Goal: Task Accomplishment & Management: Use online tool/utility

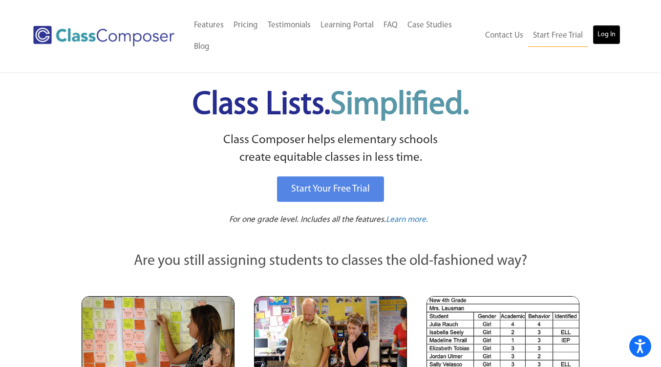
click at [607, 36] on link "Log In" at bounding box center [607, 35] width 28 height 20
click at [568, 147] on p "Class Composer helps elementary schools create equitable classes in less time." at bounding box center [330, 149] width 501 height 36
click at [606, 36] on link "Log In" at bounding box center [607, 35] width 28 height 20
click at [611, 39] on link "Log In" at bounding box center [607, 35] width 28 height 20
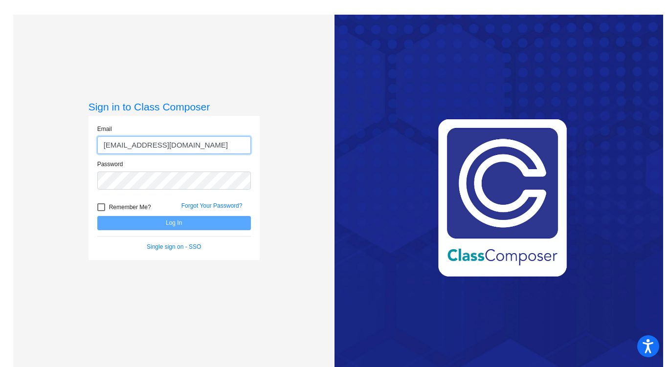
type input "[EMAIL_ADDRESS][DOMAIN_NAME]"
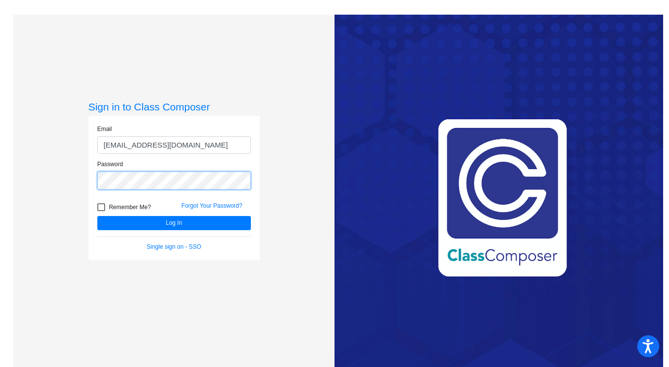
click at [97, 216] on button "Log In" at bounding box center [173, 223] width 153 height 14
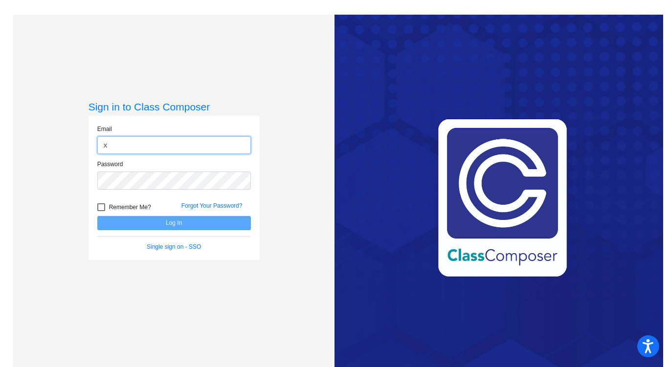
type input "xvue@cherrycreekschools.org"
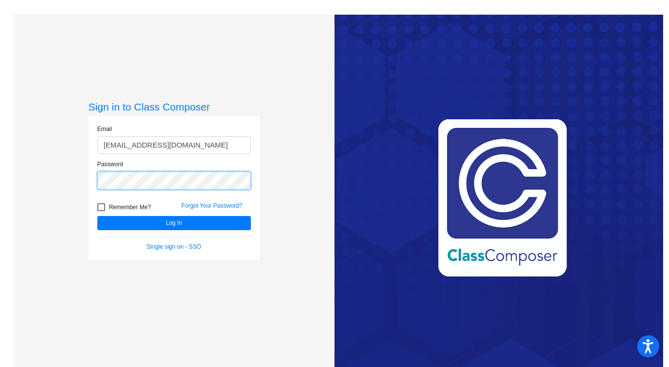
click at [97, 216] on button "Log In" at bounding box center [173, 223] width 153 height 14
click at [182, 248] on link "Single sign on - SSO" at bounding box center [174, 246] width 54 height 7
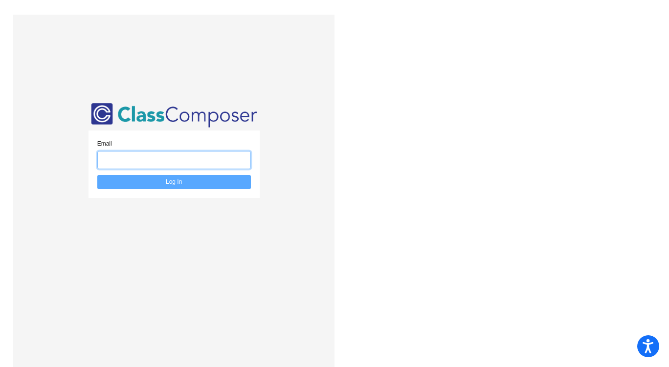
click at [185, 168] on input "email" at bounding box center [173, 160] width 153 height 18
type input "xvue@cherrycreekschools.org"
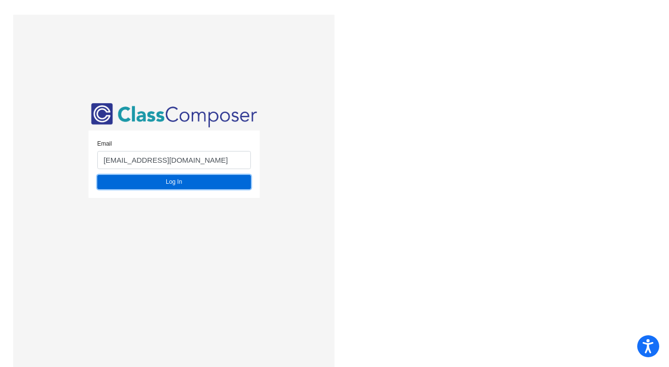
click at [188, 179] on button "Log In" at bounding box center [173, 182] width 153 height 14
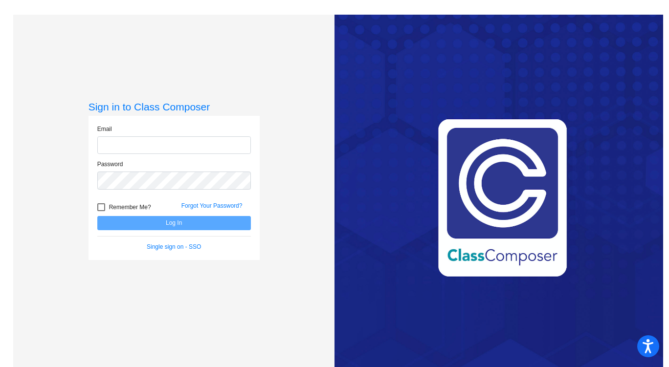
click at [290, 186] on div "Sign in to Class Composer Email Password Remember Me? Forgot Your Password? Log…" at bounding box center [173, 198] width 321 height 367
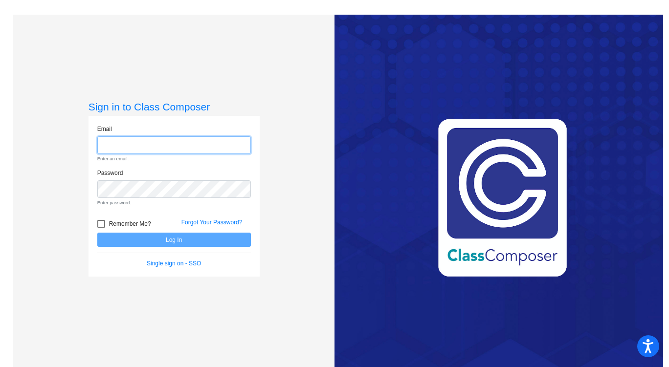
click at [163, 144] on input "email" at bounding box center [173, 145] width 153 height 18
type input "xvue@cherrycreekschools.org"
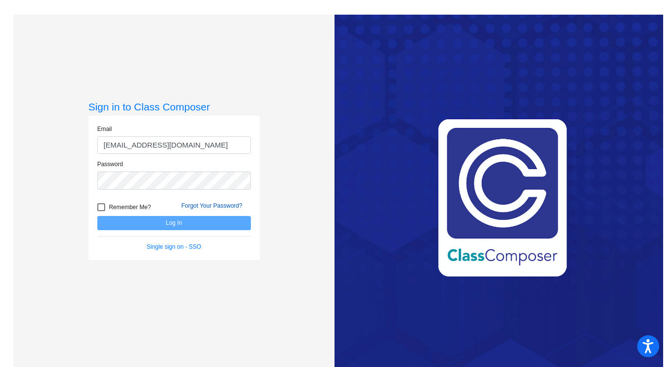
click at [207, 204] on link "Forgot Your Password?" at bounding box center [211, 205] width 61 height 7
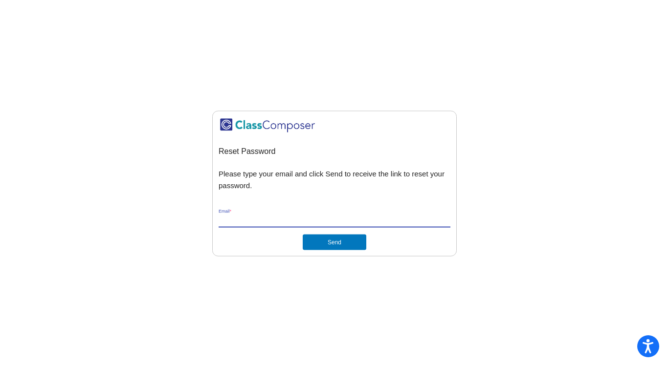
click at [258, 221] on input "Email *" at bounding box center [334, 220] width 232 height 9
type input "xvue@cherrycreekschools.org"
click at [328, 241] on button "Send" at bounding box center [335, 243] width 64 height 16
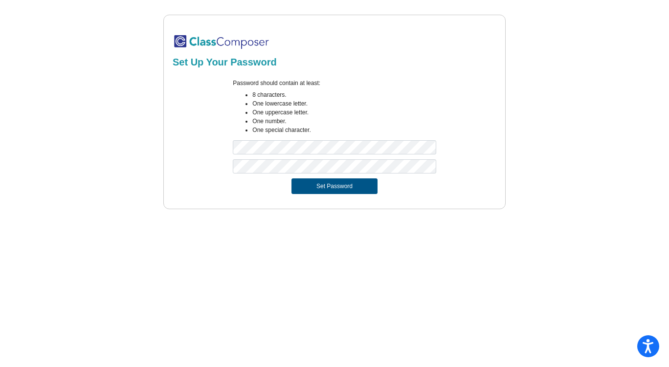
click at [359, 185] on button "Set Password" at bounding box center [334, 186] width 86 height 16
click at [308, 182] on button "Set Password" at bounding box center [334, 186] width 86 height 16
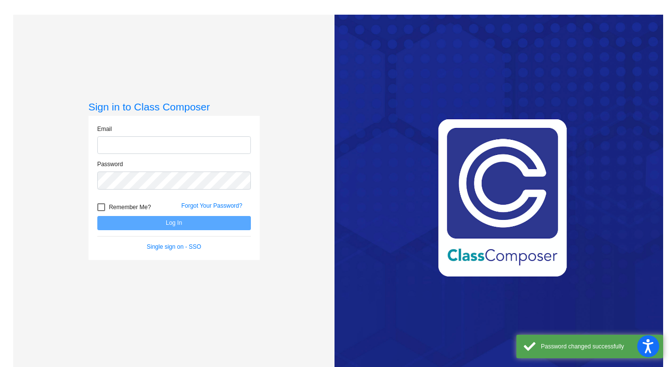
click at [223, 142] on input "email" at bounding box center [173, 145] width 153 height 18
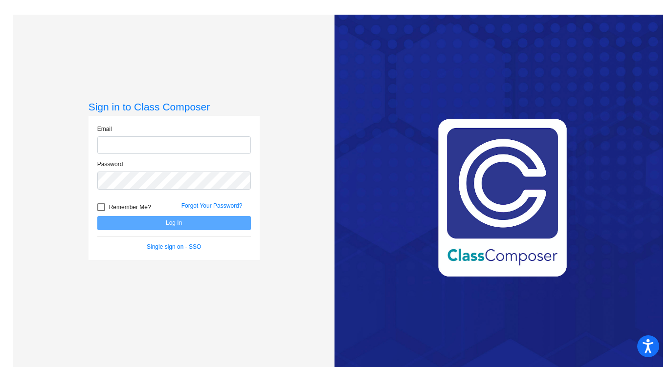
type input "[EMAIL_ADDRESS][DOMAIN_NAME]"
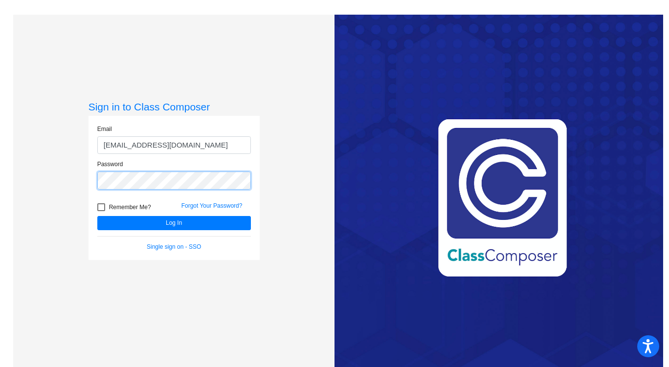
click at [97, 216] on button "Log In" at bounding box center [173, 223] width 153 height 14
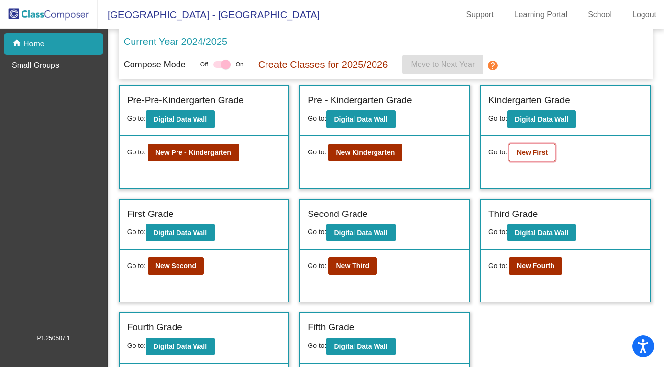
click at [523, 159] on button "New First" at bounding box center [532, 153] width 46 height 18
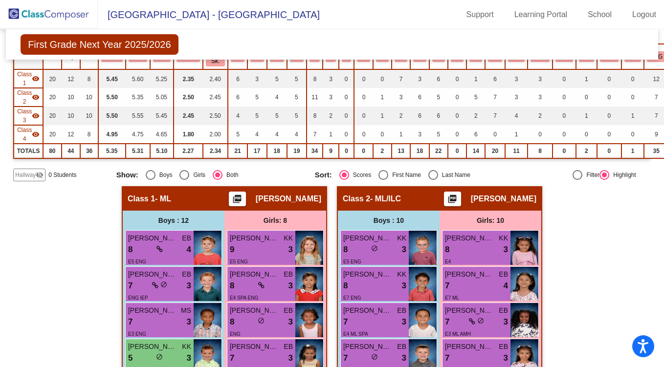
scroll to position [71, 0]
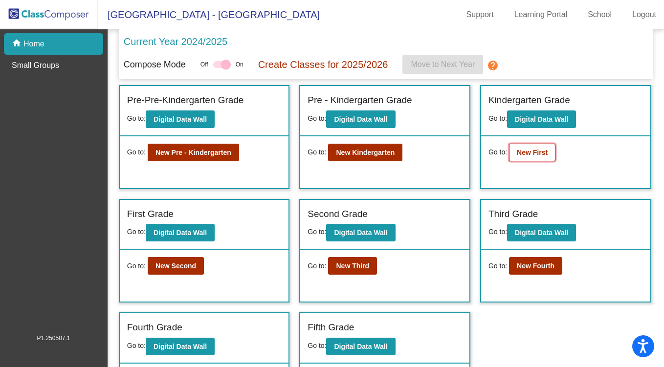
click at [543, 158] on button "New First" at bounding box center [532, 153] width 46 height 18
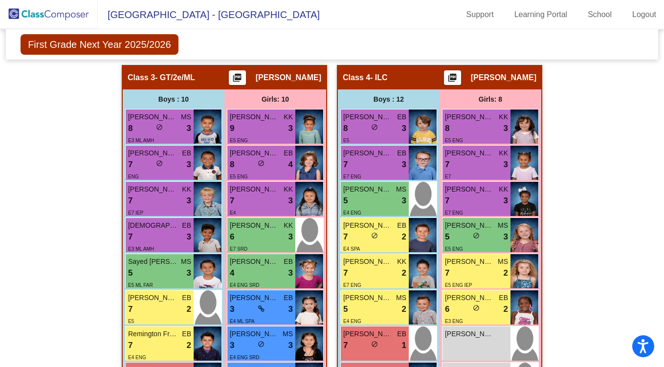
scroll to position [684, 0]
click at [231, 80] on mat-icon "picture_as_pdf" at bounding box center [237, 80] width 12 height 14
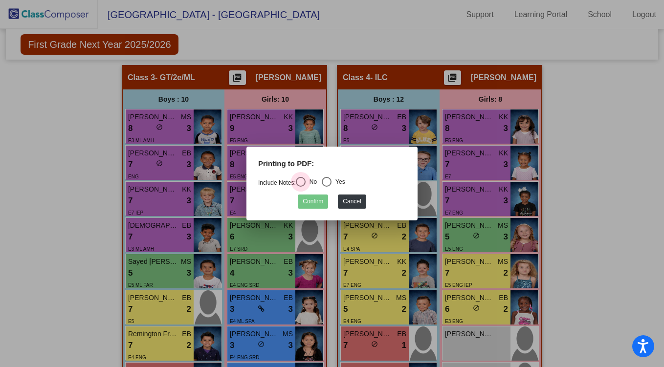
click at [302, 180] on div "Select an option" at bounding box center [301, 182] width 10 height 10
click at [301, 187] on input "No" at bounding box center [300, 187] width 0 height 0
radio input "true"
click at [310, 200] on button "Confirm" at bounding box center [313, 202] width 30 height 14
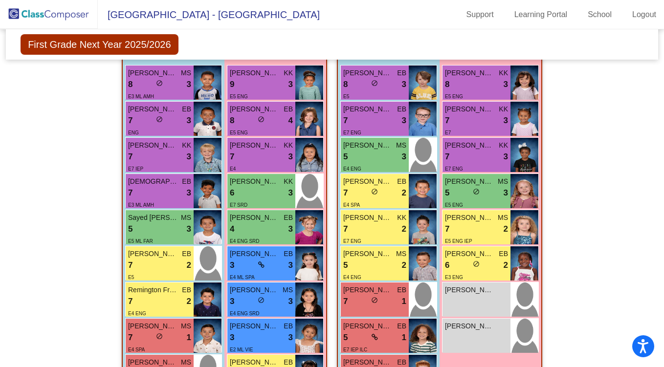
scroll to position [729, 0]
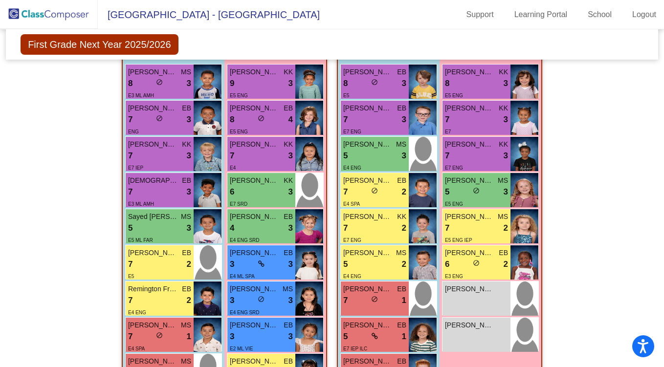
click at [14, 201] on div "Hallway - Hallway Class picture_as_pdf Add Student First Name Last Name Student…" at bounding box center [331, 19] width 637 height 987
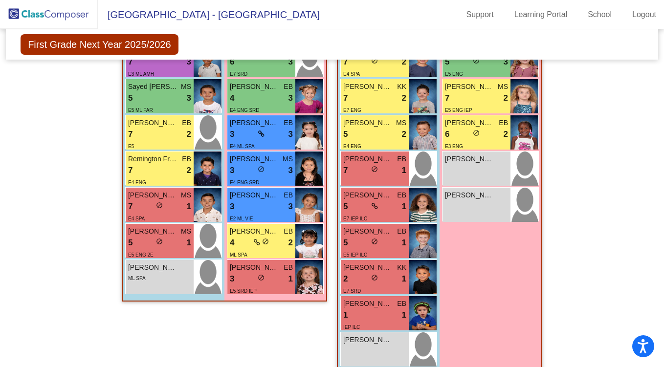
scroll to position [860, 0]
